Goal: Task Accomplishment & Management: Use online tool/utility

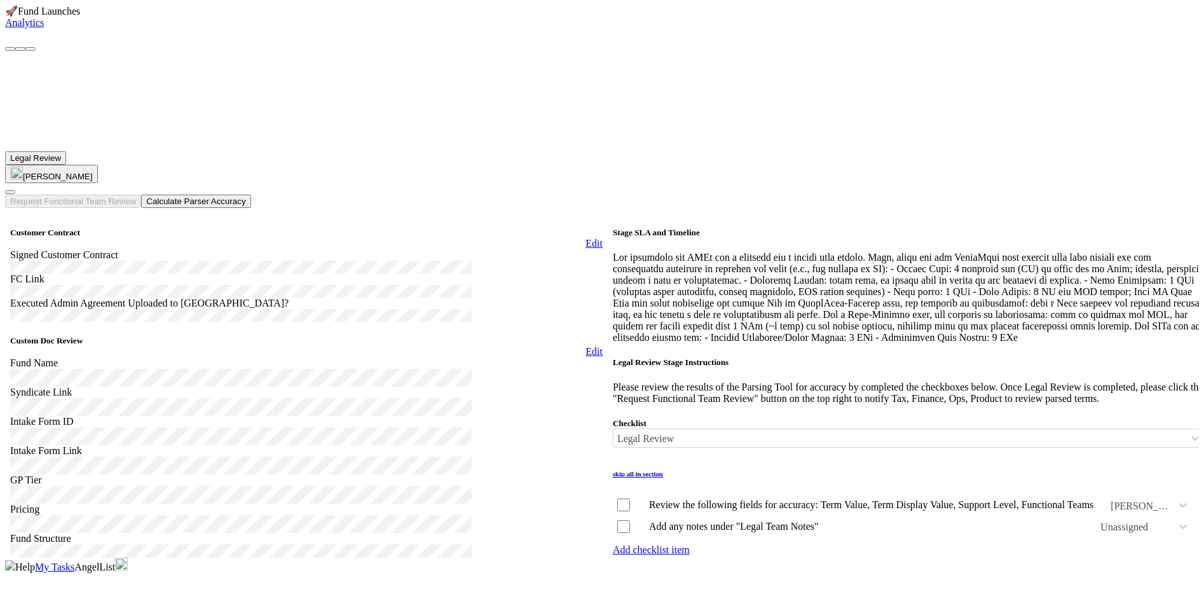
scroll to position [249, 1134]
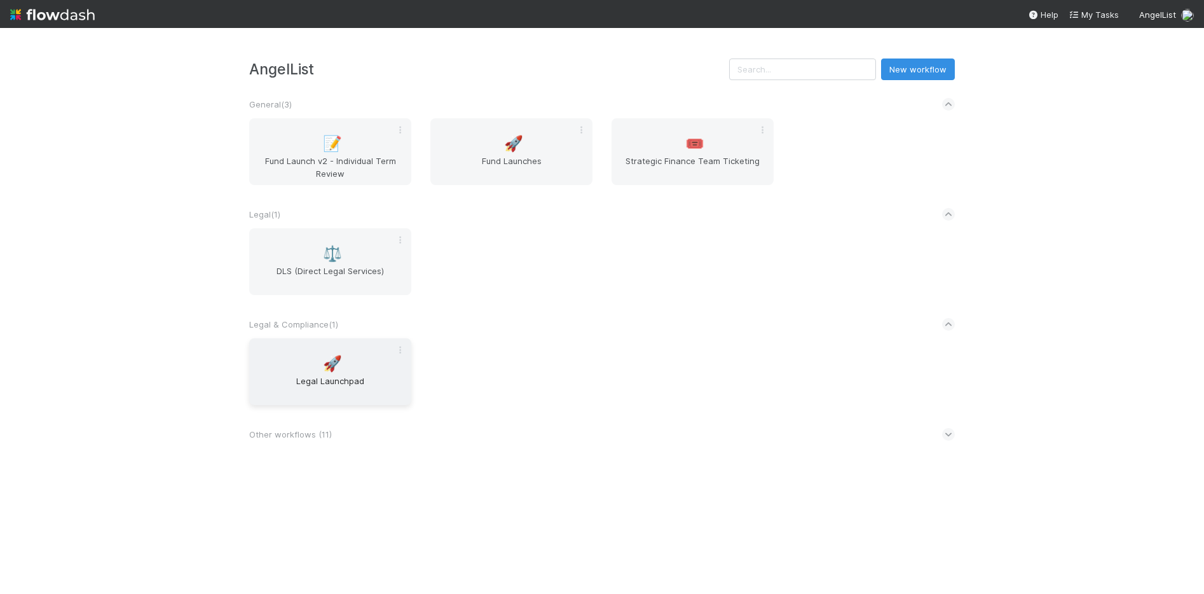
click at [355, 347] on div "🚀 Legal Launchpad" at bounding box center [330, 371] width 162 height 67
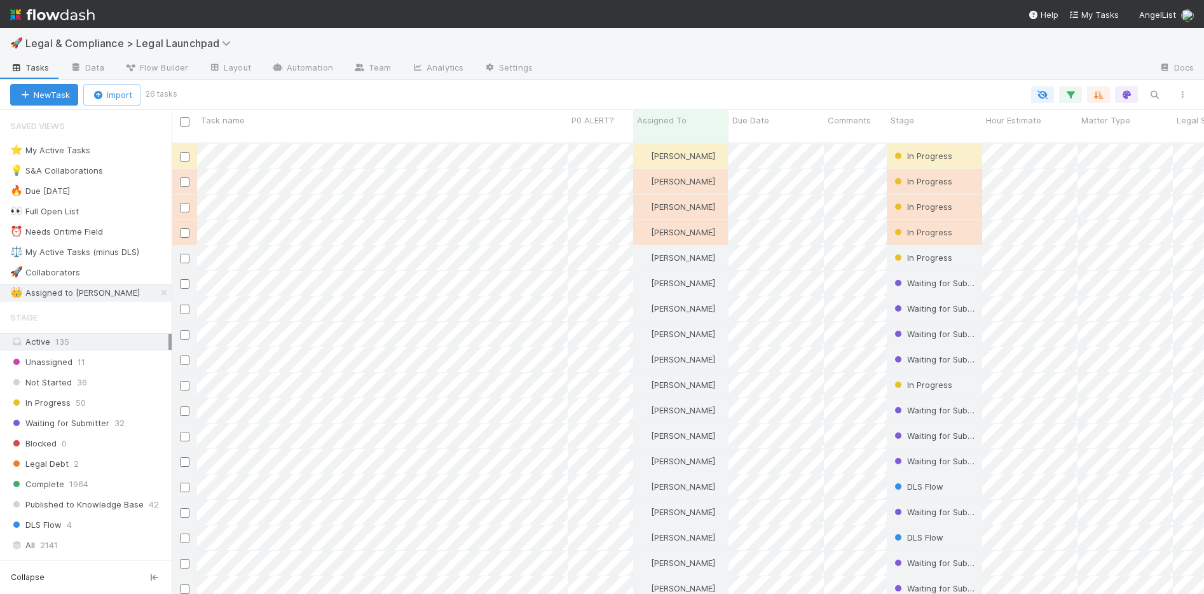
scroll to position [452, 1023]
click at [1070, 92] on icon "button" at bounding box center [1070, 94] width 13 height 11
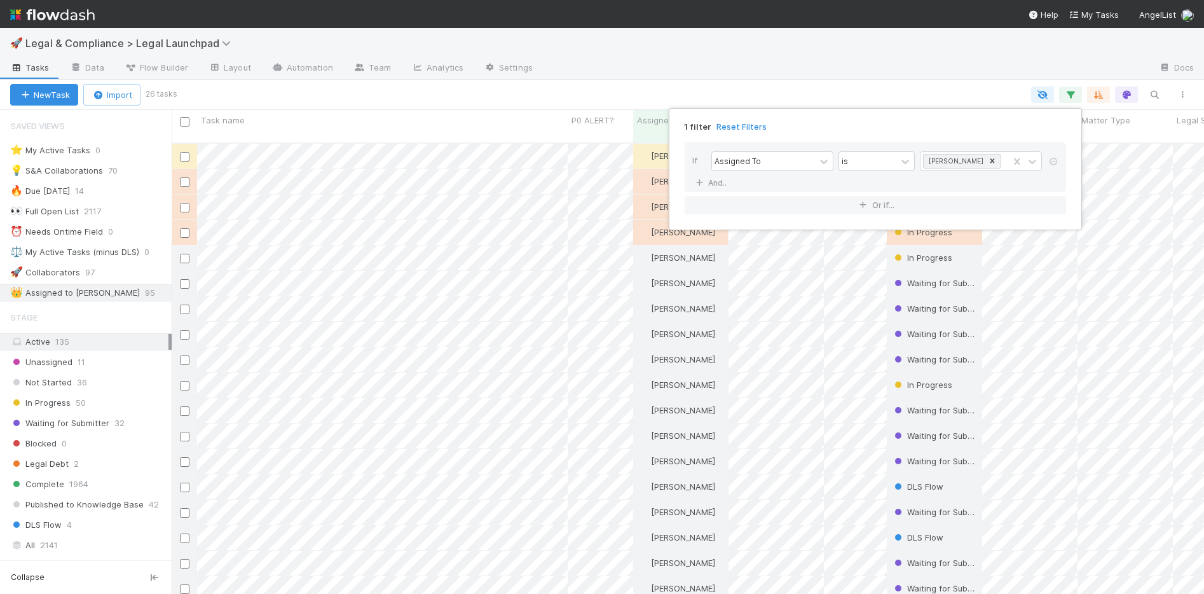
click at [885, 64] on div "1 filter Reset Filters If Assigned To is [PERSON_NAME] And.. Or if..." at bounding box center [602, 297] width 1204 height 594
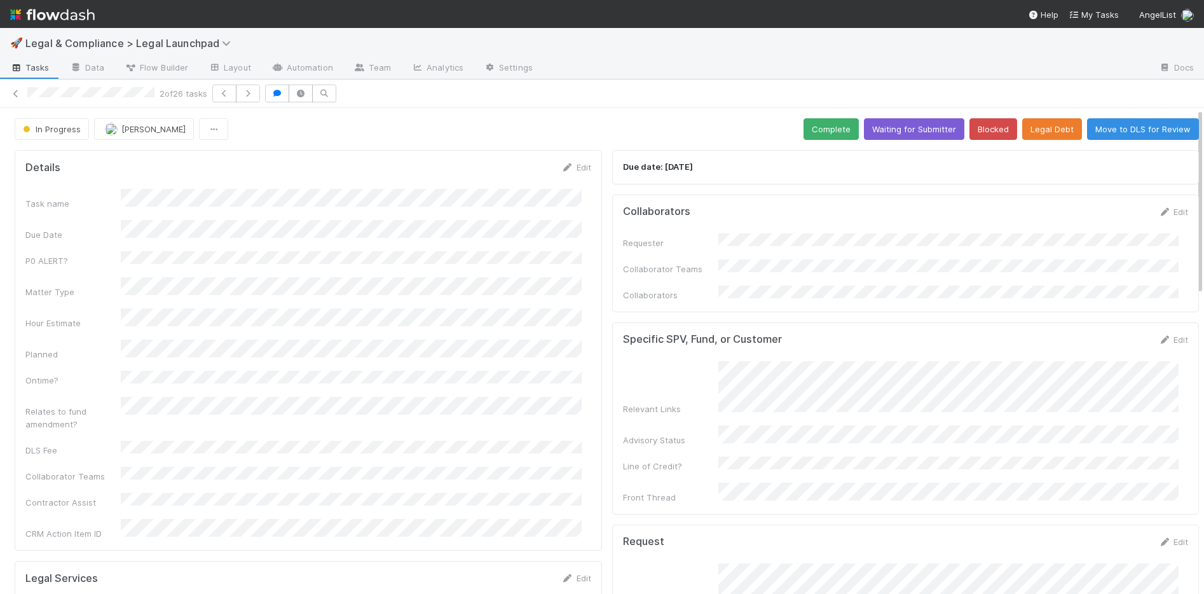
click at [8, 95] on div "2 of 26 tasks" at bounding box center [602, 94] width 1204 height 18
click at [12, 96] on icon at bounding box center [16, 94] width 13 height 8
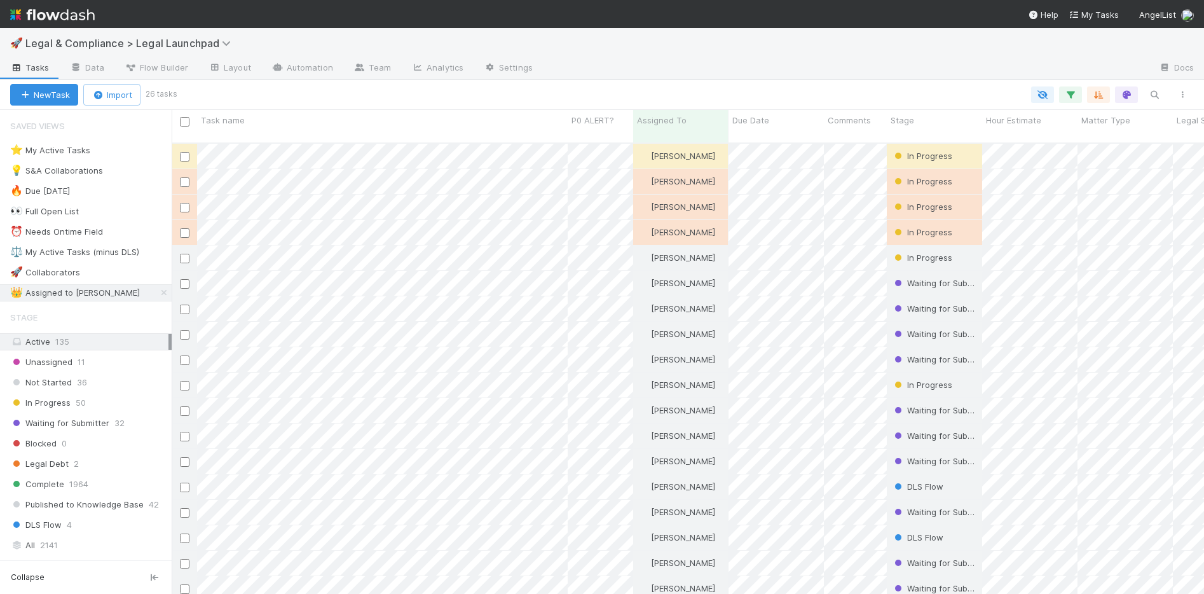
scroll to position [452, 1023]
